Goal: Go to known website: Access a specific website the user already knows

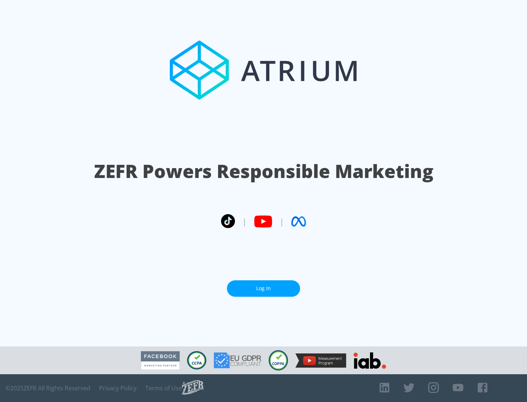
click at [263, 289] on link "Log In" at bounding box center [263, 289] width 73 height 16
